Goal: Task Accomplishment & Management: Manage account settings

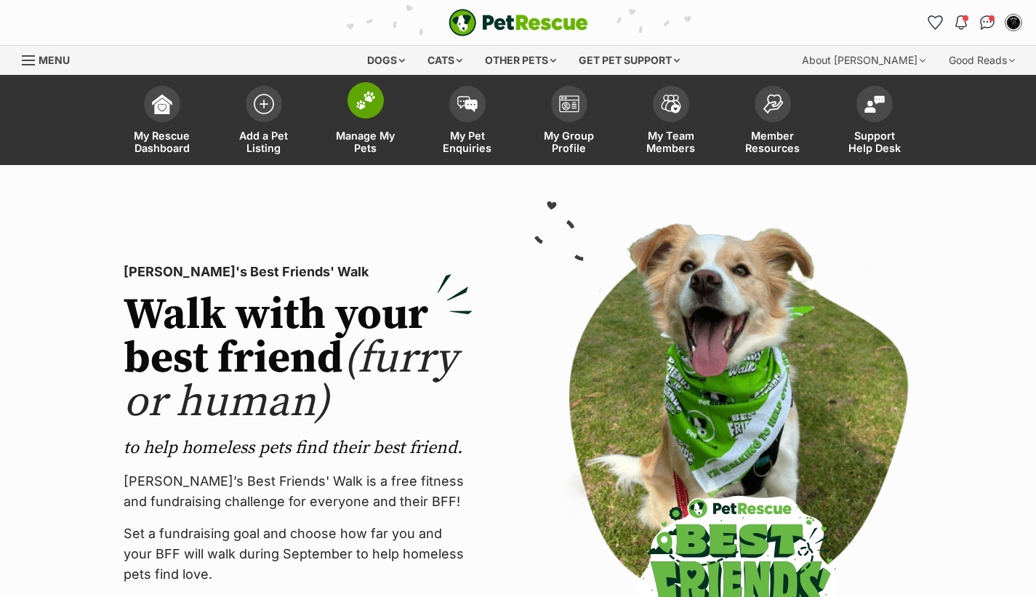
click at [364, 108] on img at bounding box center [366, 100] width 20 height 19
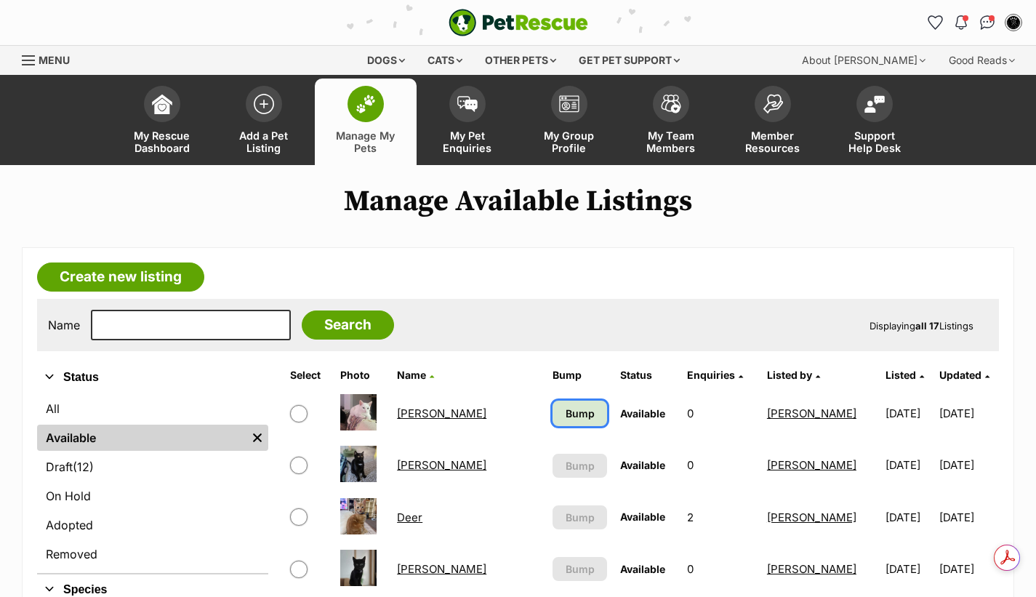
click at [566, 416] on span "Bump" at bounding box center [580, 413] width 29 height 15
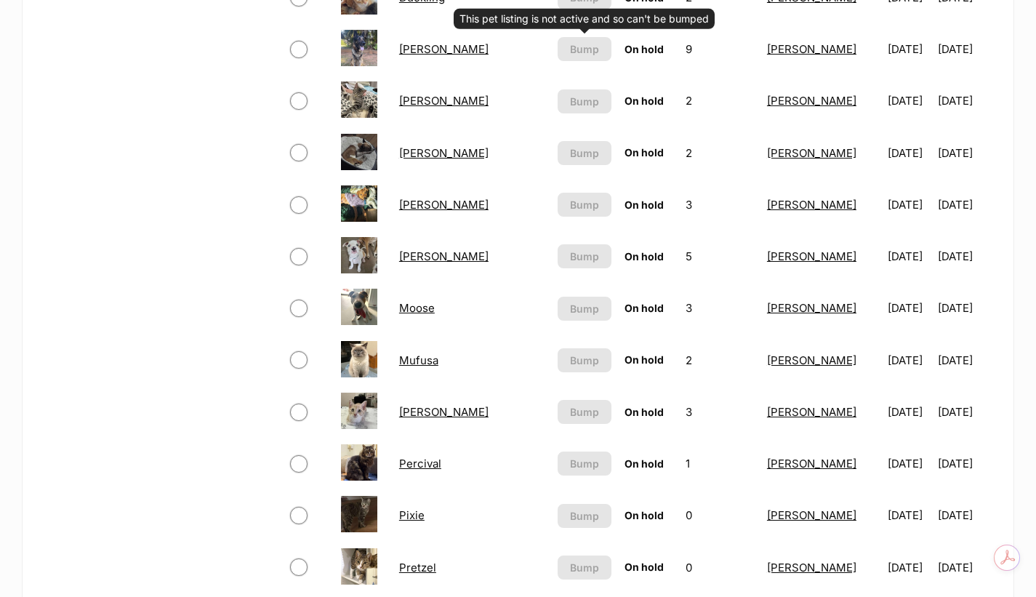
scroll to position [872, 0]
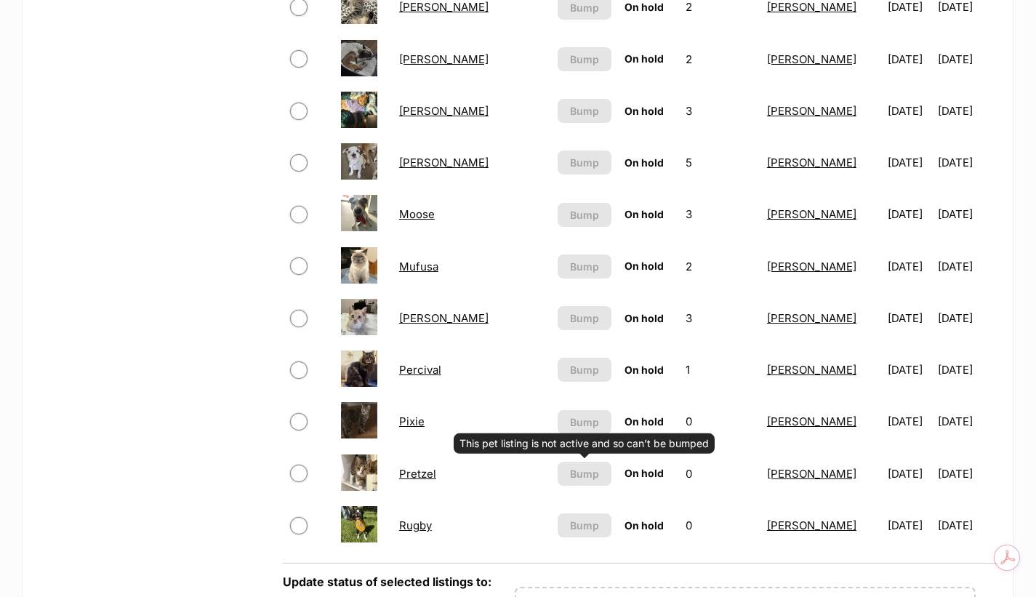
click at [432, 528] on link "Rugby" at bounding box center [415, 525] width 33 height 14
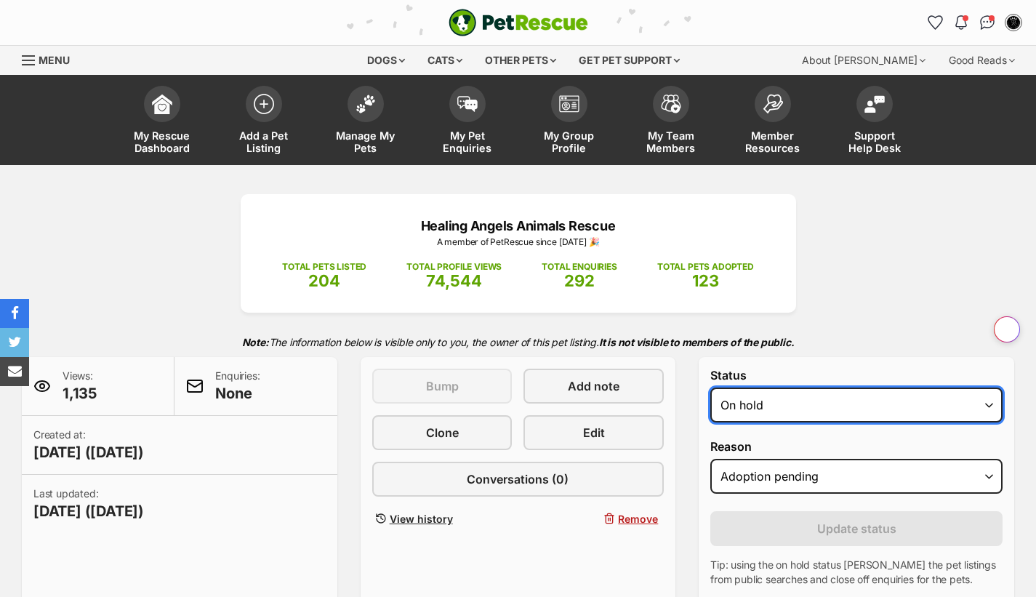
drag, startPoint x: 0, startPoint y: 0, endPoint x: 736, endPoint y: 406, distance: 840.2
click at [736, 406] on select "Draft Available On hold Adopted" at bounding box center [856, 405] width 292 height 35
select select "rehomed"
click at [710, 388] on select "Draft Available On hold Adopted" at bounding box center [856, 405] width 292 height 35
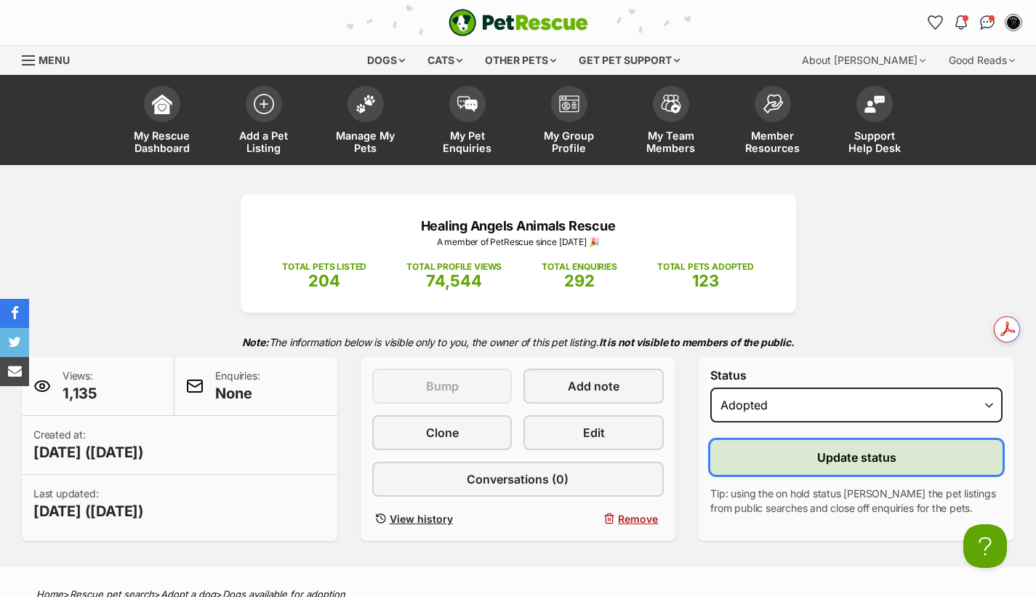
click at [790, 462] on button "Update status" at bounding box center [856, 457] width 292 height 35
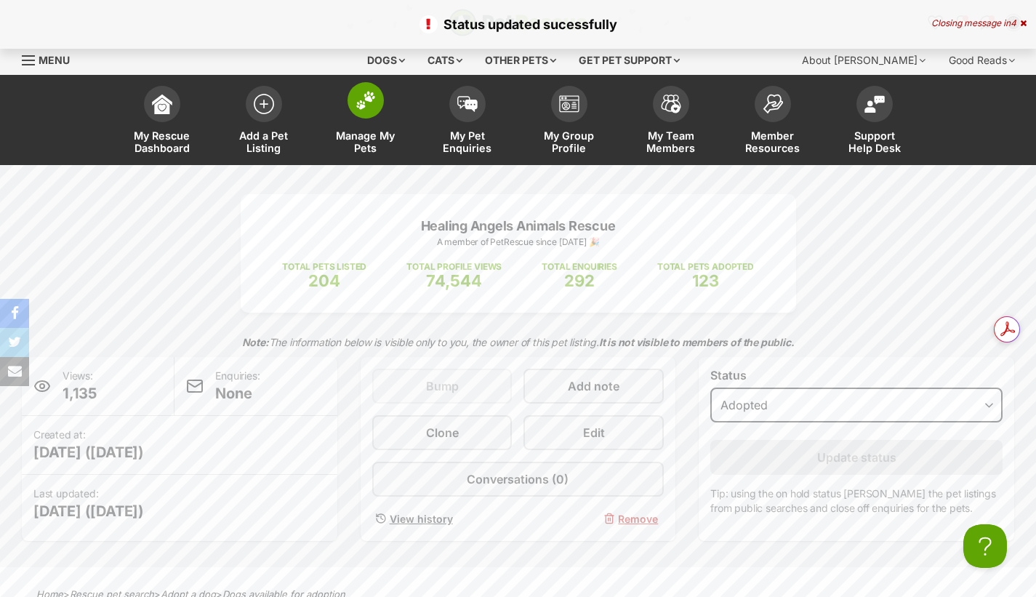
click at [372, 103] on img at bounding box center [366, 100] width 20 height 19
